Goal: Task Accomplishment & Management: Manage account settings

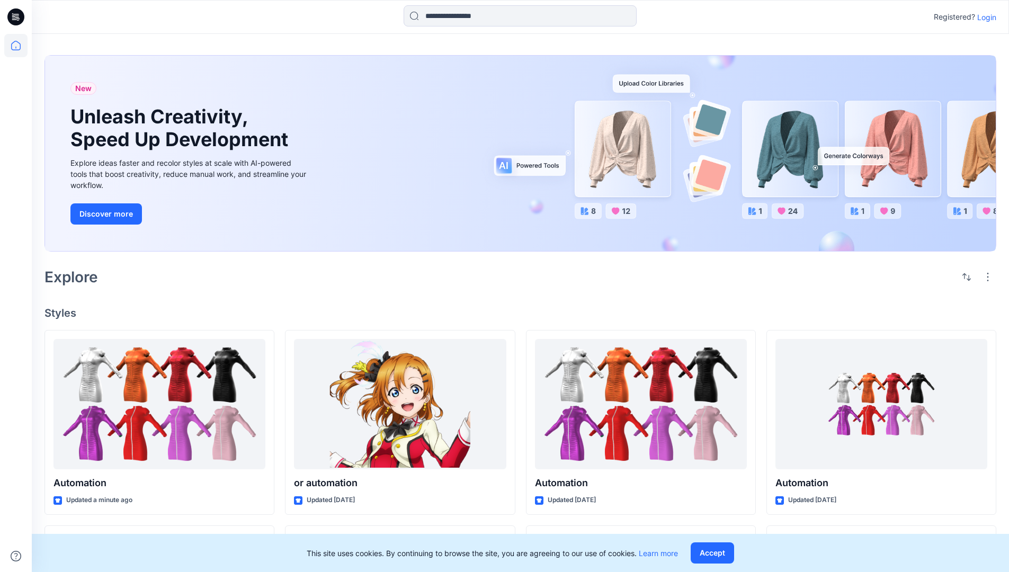
click at [984, 17] on p "Login" at bounding box center [986, 17] width 19 height 11
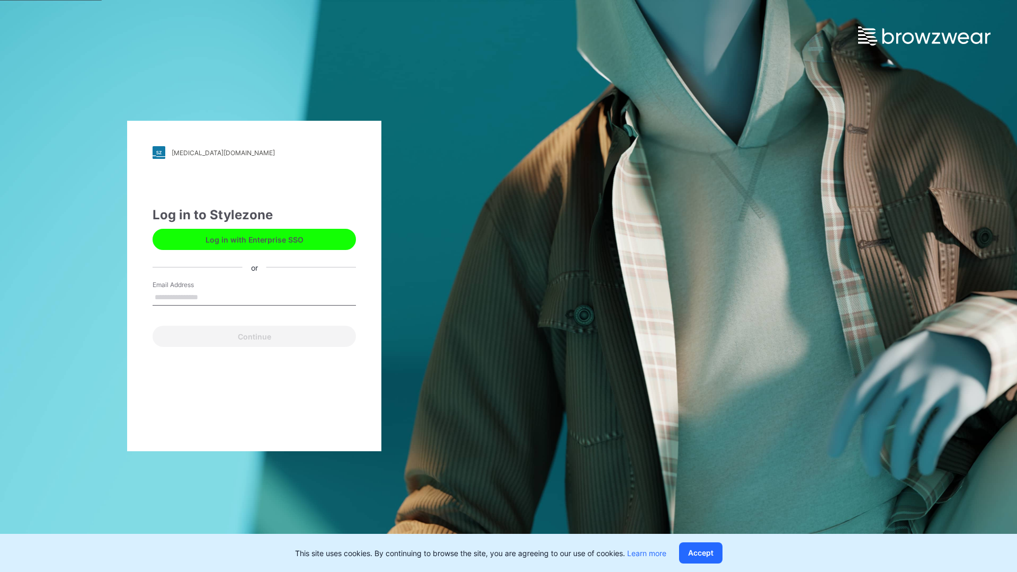
click at [209, 297] on input "Email Address" at bounding box center [253, 298] width 203 height 16
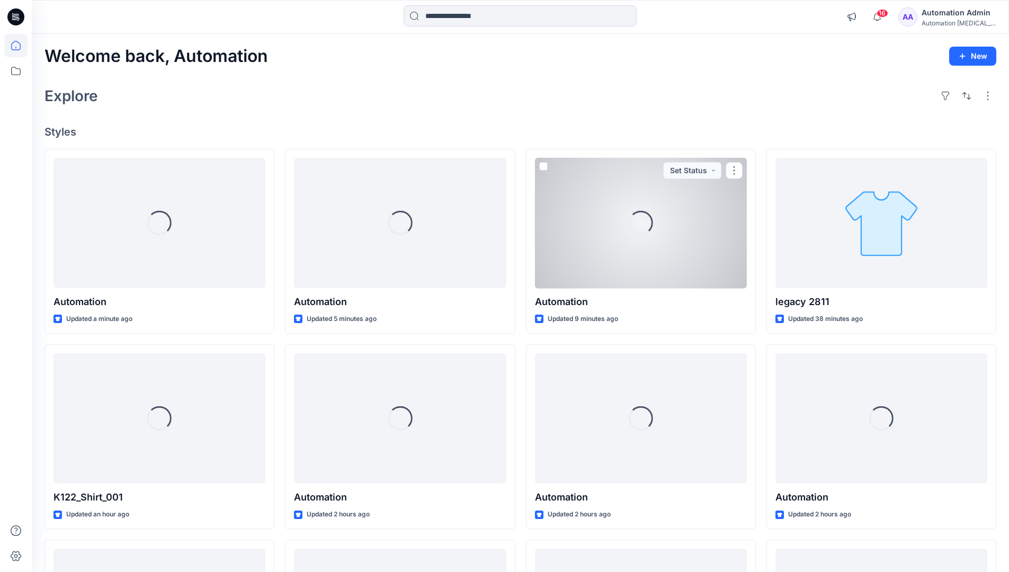
click at [20, 46] on icon at bounding box center [16, 46] width 10 height 10
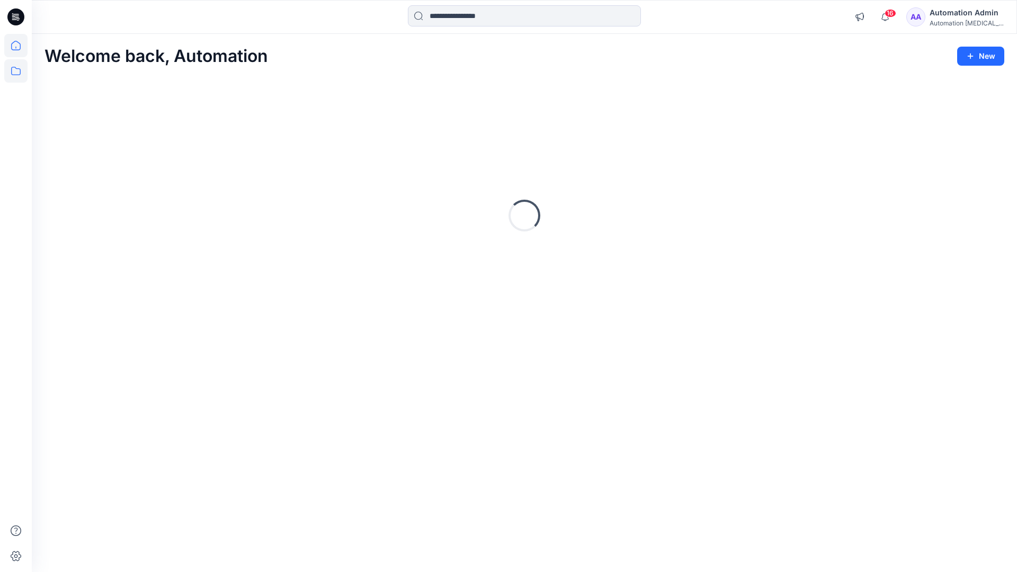
click at [16, 73] on icon at bounding box center [15, 70] width 23 height 23
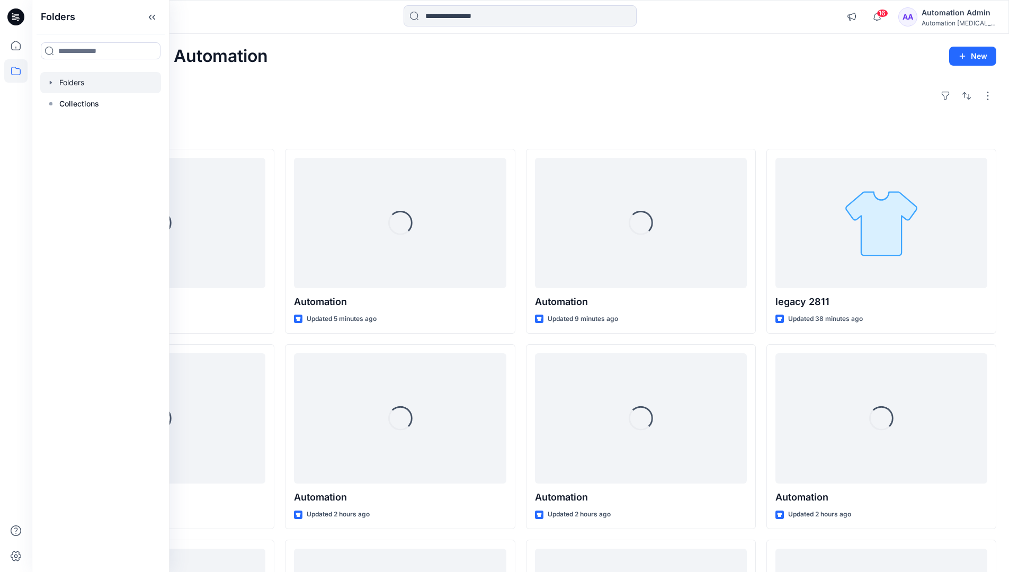
click at [60, 84] on div at bounding box center [100, 82] width 121 height 21
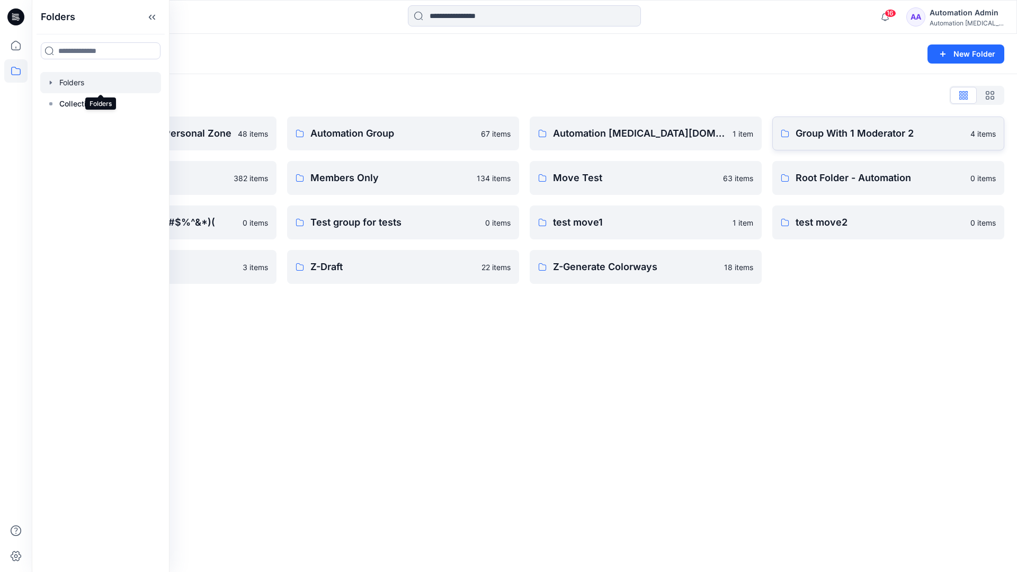
click at [879, 139] on p "Group With 1 Moderator 2" at bounding box center [879, 133] width 168 height 15
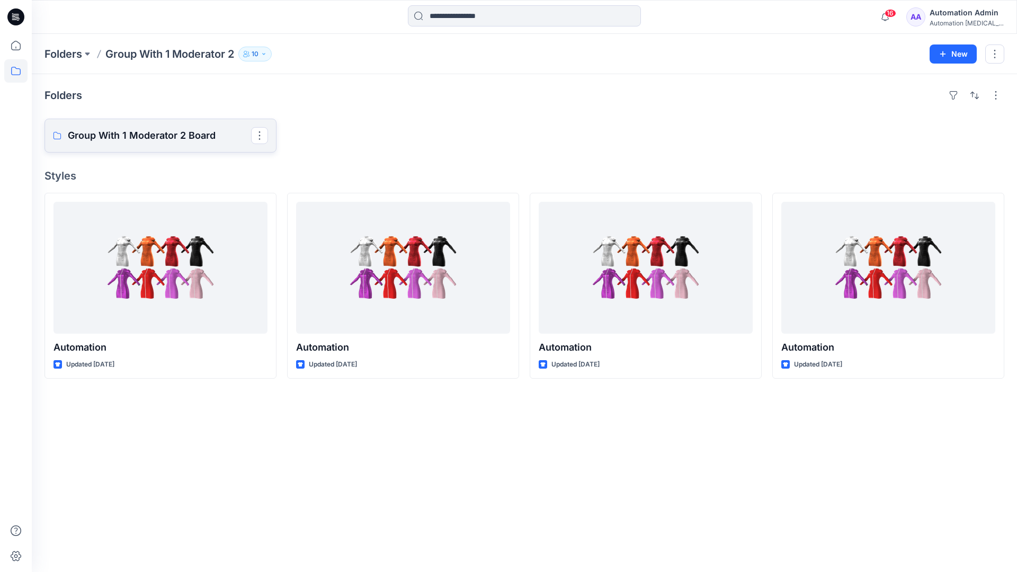
click at [150, 141] on p "Group With 1 Moderator 2 Board" at bounding box center [159, 135] width 183 height 15
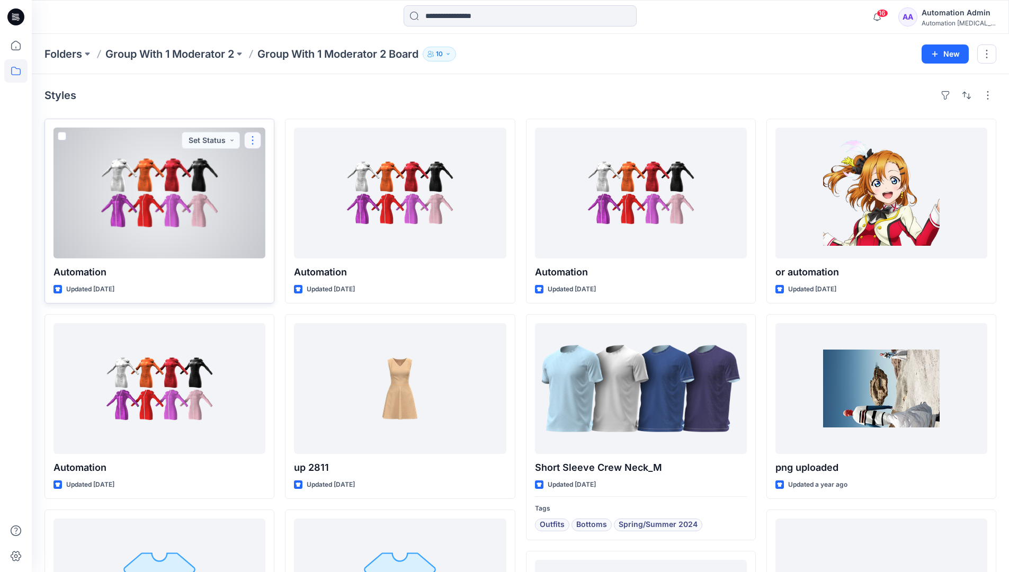
click at [253, 143] on button "button" at bounding box center [252, 140] width 17 height 17
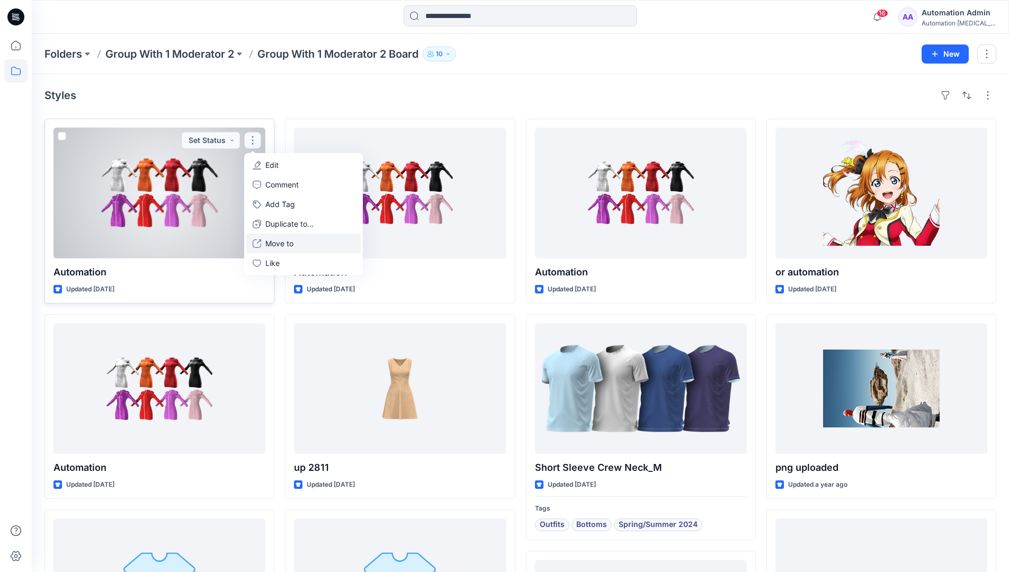
click at [274, 240] on p "Move to" at bounding box center [279, 243] width 28 height 11
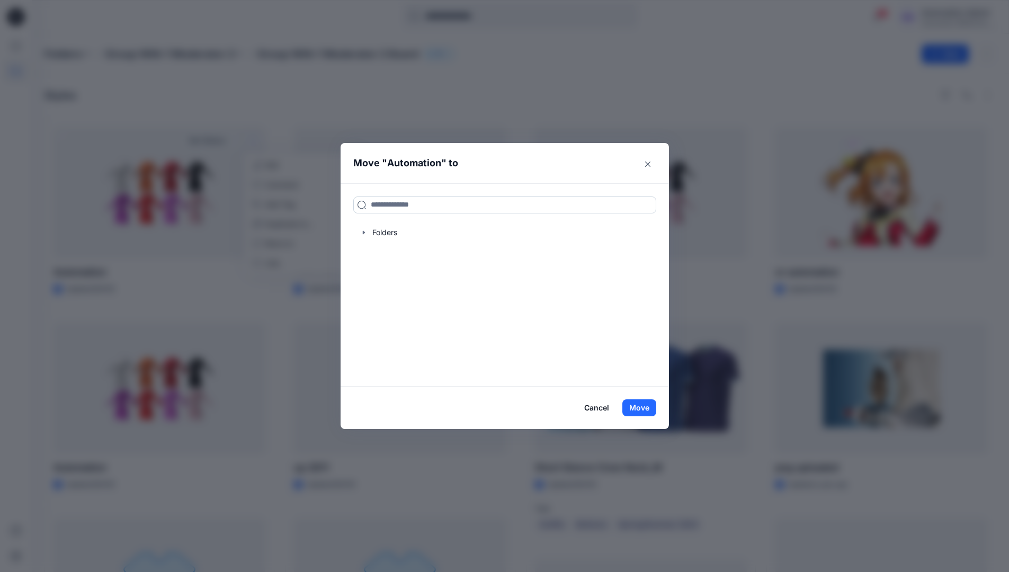
click at [383, 206] on input at bounding box center [504, 204] width 303 height 17
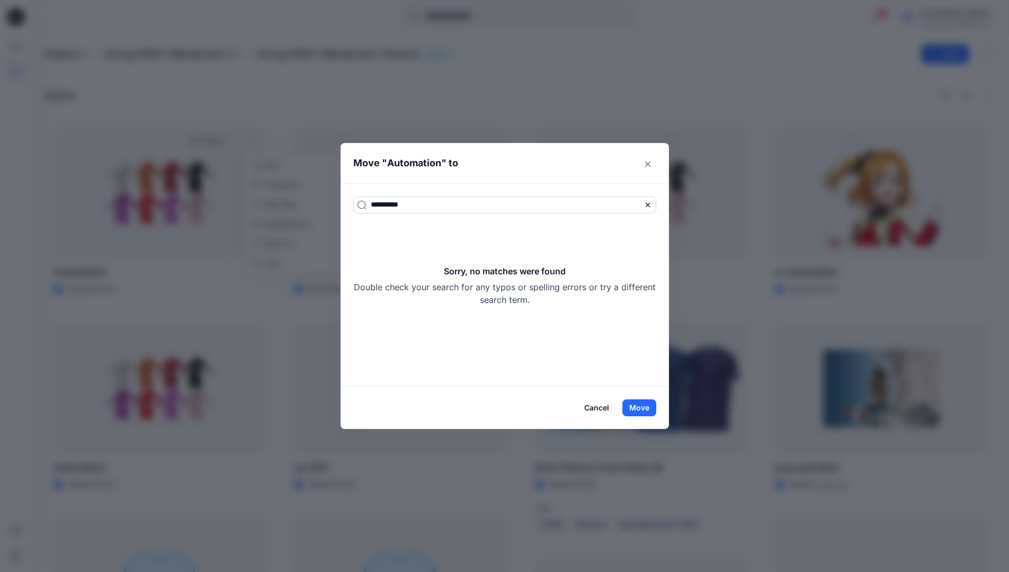
type input "**********"
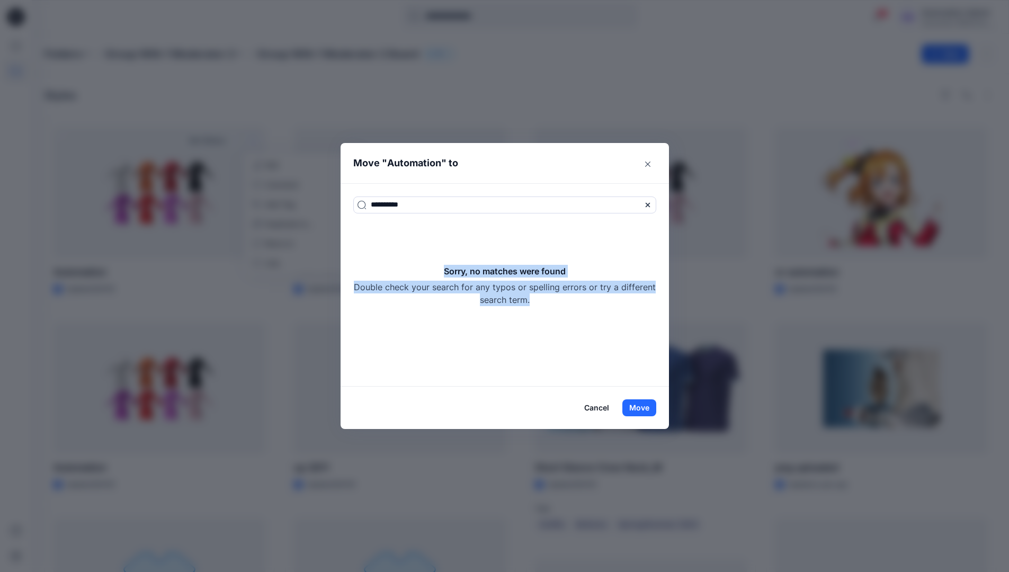
drag, startPoint x: 383, startPoint y: 206, endPoint x: 584, endPoint y: 303, distance: 222.8
click at [584, 303] on div "Sorry, no matches were found Double check your search for any typos or spelling…" at bounding box center [504, 285] width 303 height 41
click at [645, 409] on button "Move" at bounding box center [639, 407] width 34 height 17
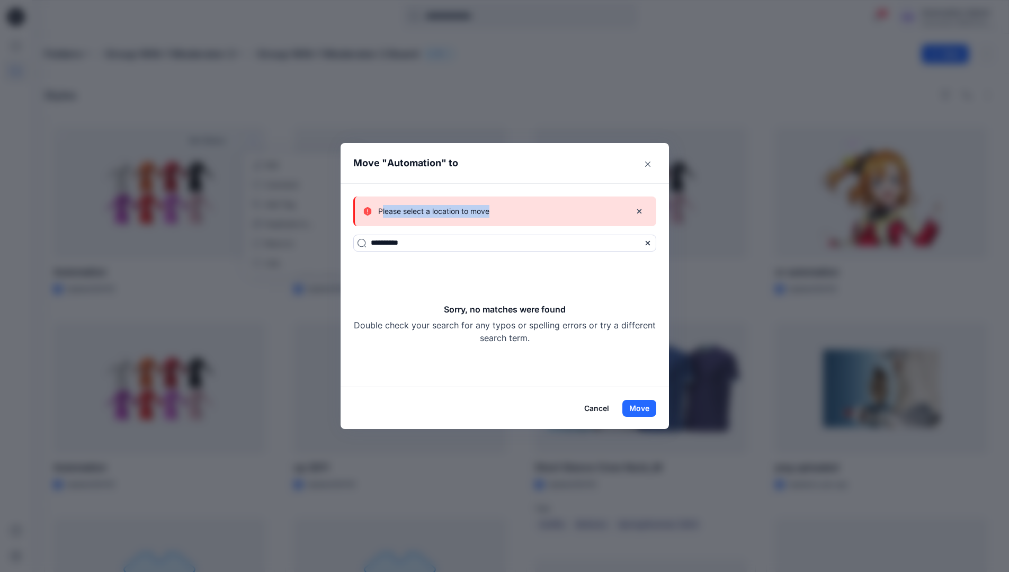
drag, startPoint x: 645, startPoint y: 409, endPoint x: 494, endPoint y: 212, distance: 248.5
click at [489, 212] on p "Please select a location to move" at bounding box center [433, 211] width 111 height 13
click at [603, 403] on button "Cancel" at bounding box center [596, 408] width 39 height 17
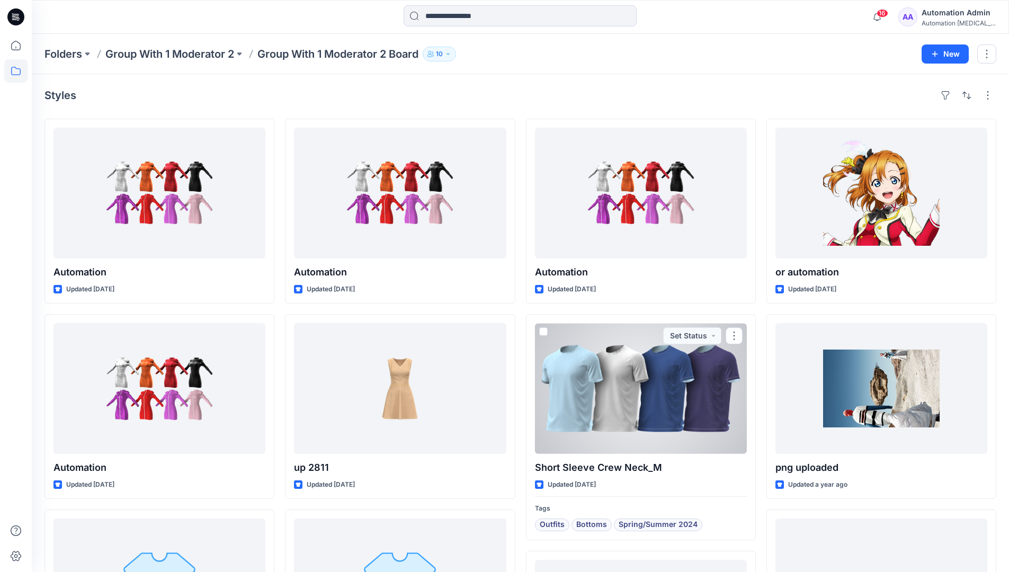
click at [947, 23] on div "Automation [MEDICAL_DATA]..." at bounding box center [958, 23] width 74 height 8
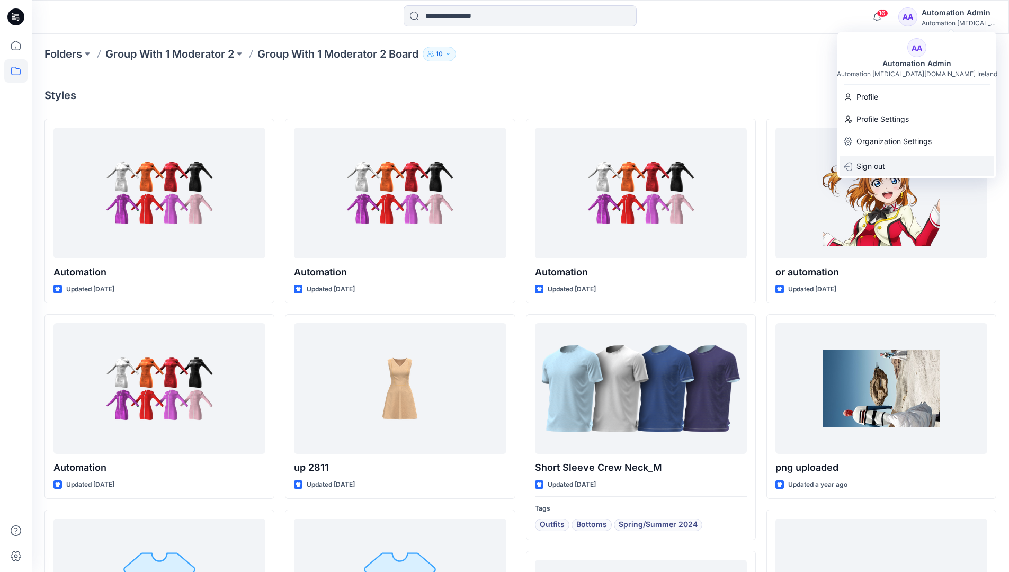
click at [901, 163] on div "Sign out" at bounding box center [916, 166] width 155 height 20
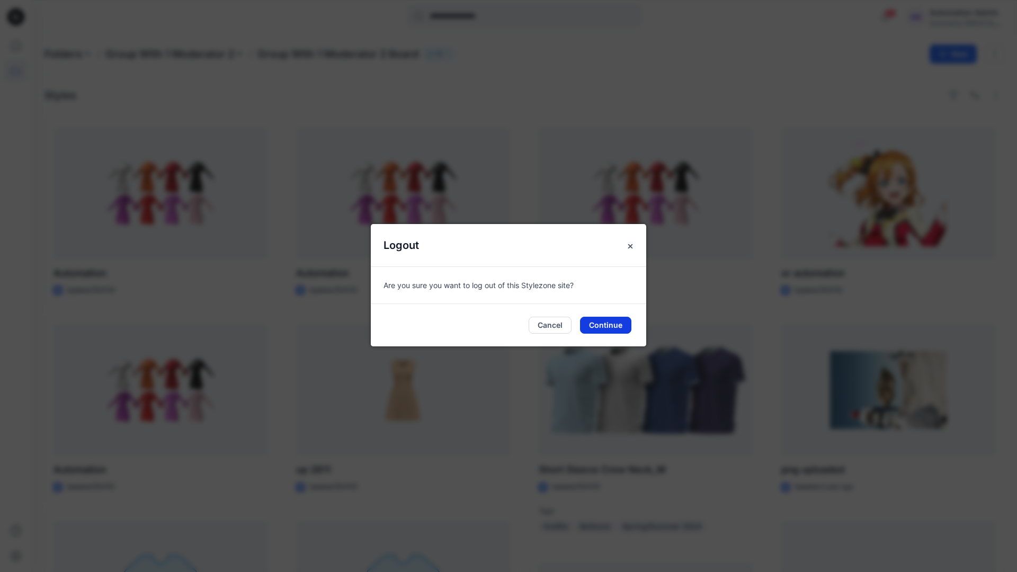
click at [622, 320] on button "Continue" at bounding box center [605, 325] width 51 height 17
